Goal: Information Seeking & Learning: Learn about a topic

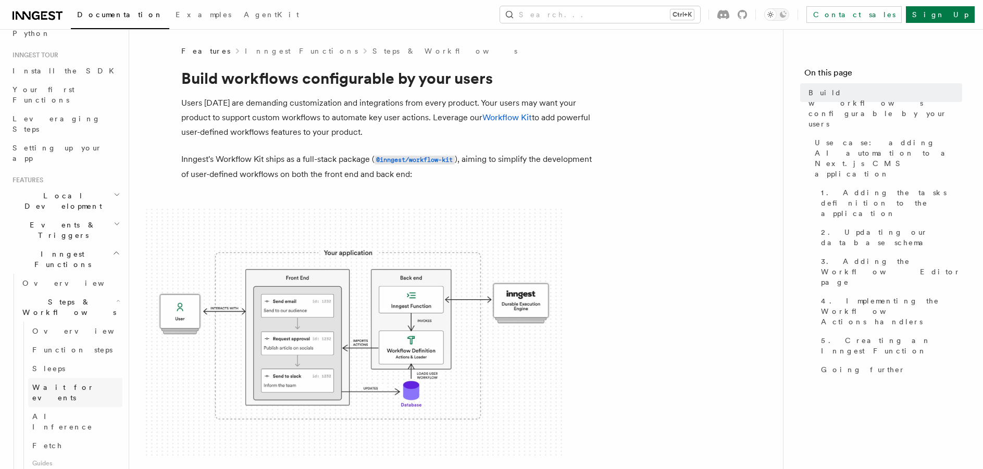
scroll to position [104, 0]
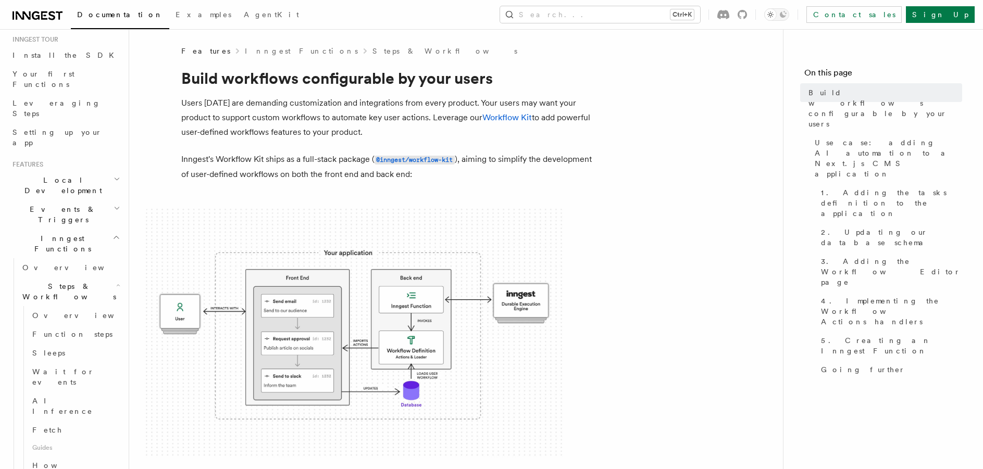
click at [66, 204] on span "Events & Triggers" at bounding box center [60, 214] width 105 height 21
click at [44, 234] on span "Overview" at bounding box center [75, 238] width 107 height 8
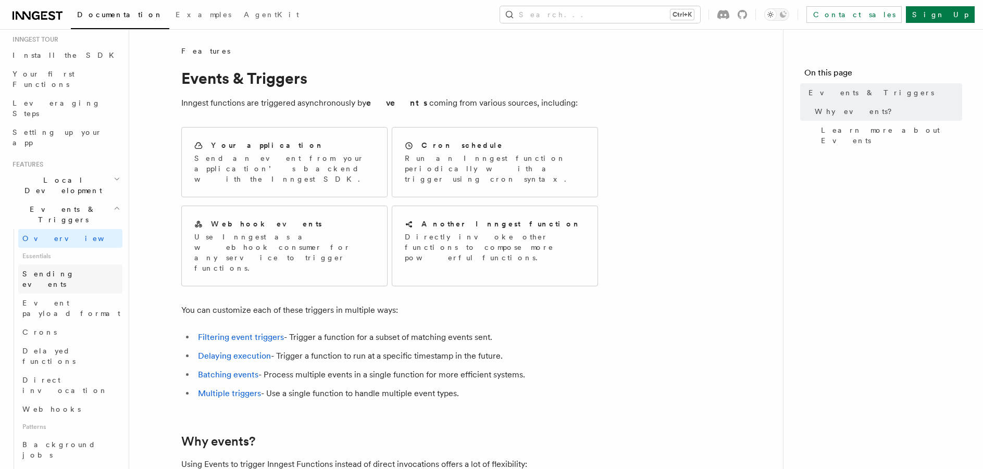
click at [60, 265] on link "Sending events" at bounding box center [70, 279] width 104 height 29
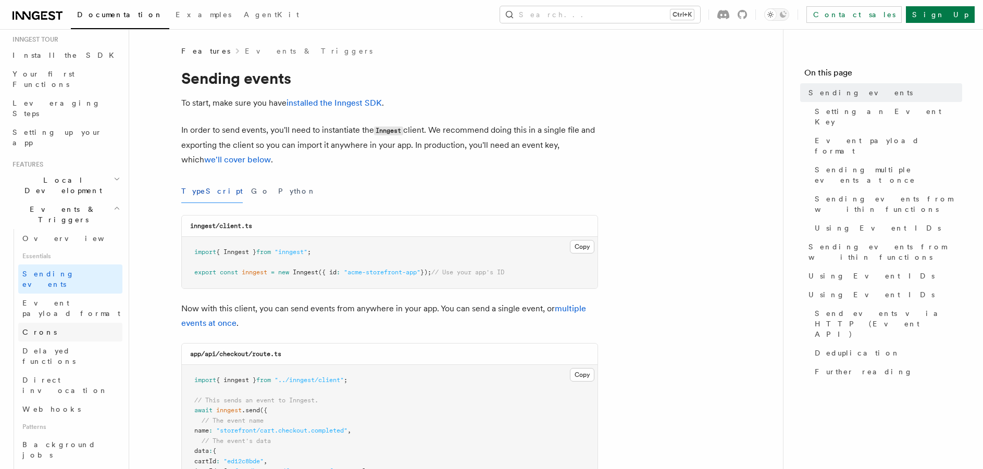
click at [61, 323] on link "Crons" at bounding box center [70, 332] width 104 height 19
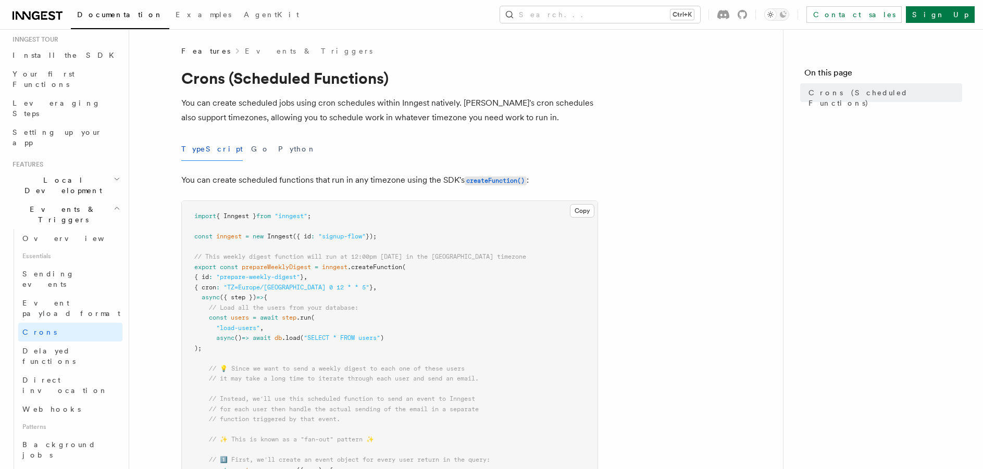
click at [61, 347] on span "Delayed functions" at bounding box center [48, 356] width 53 height 19
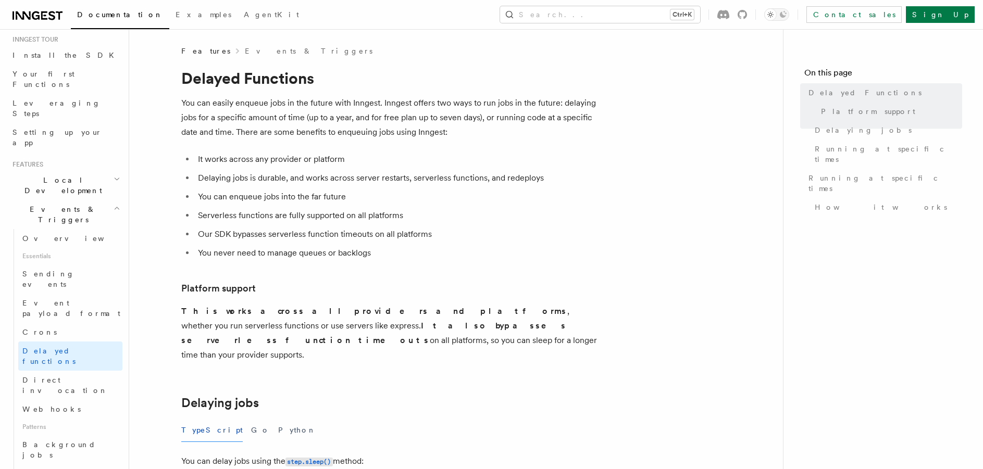
click at [56, 371] on link "Direct invocation" at bounding box center [70, 385] width 104 height 29
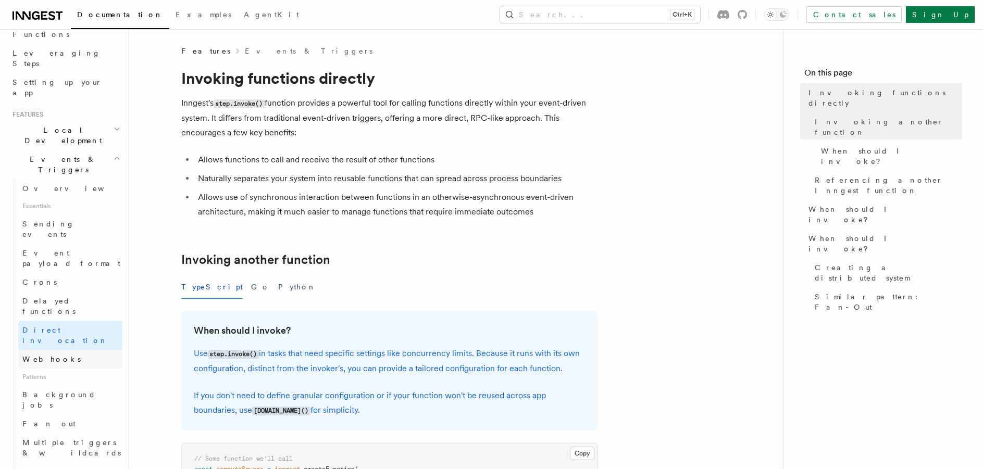
scroll to position [156, 0]
